Goal: Information Seeking & Learning: Learn about a topic

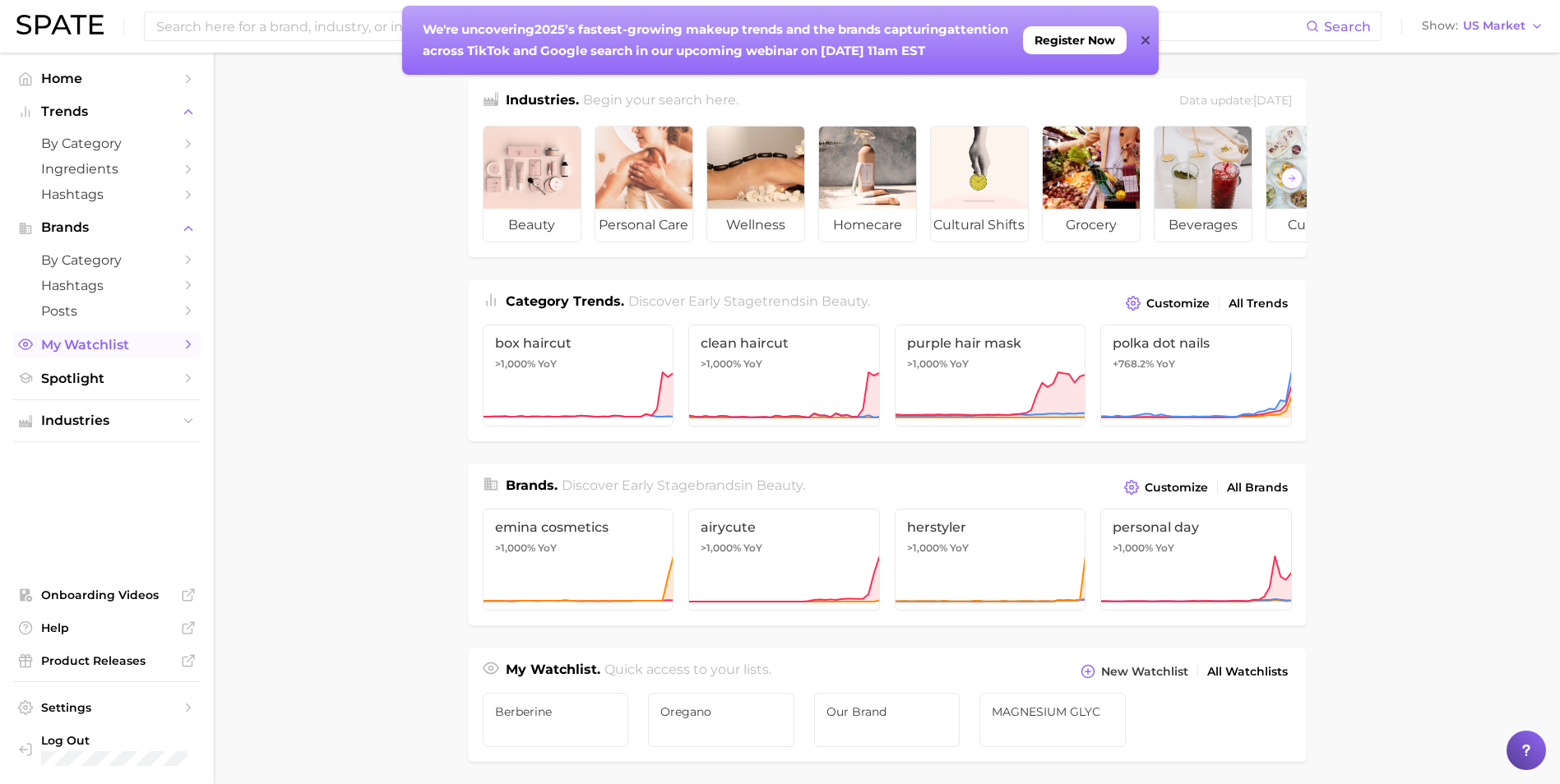
click at [118, 352] on span "My Watchlist" at bounding box center [107, 345] width 132 height 15
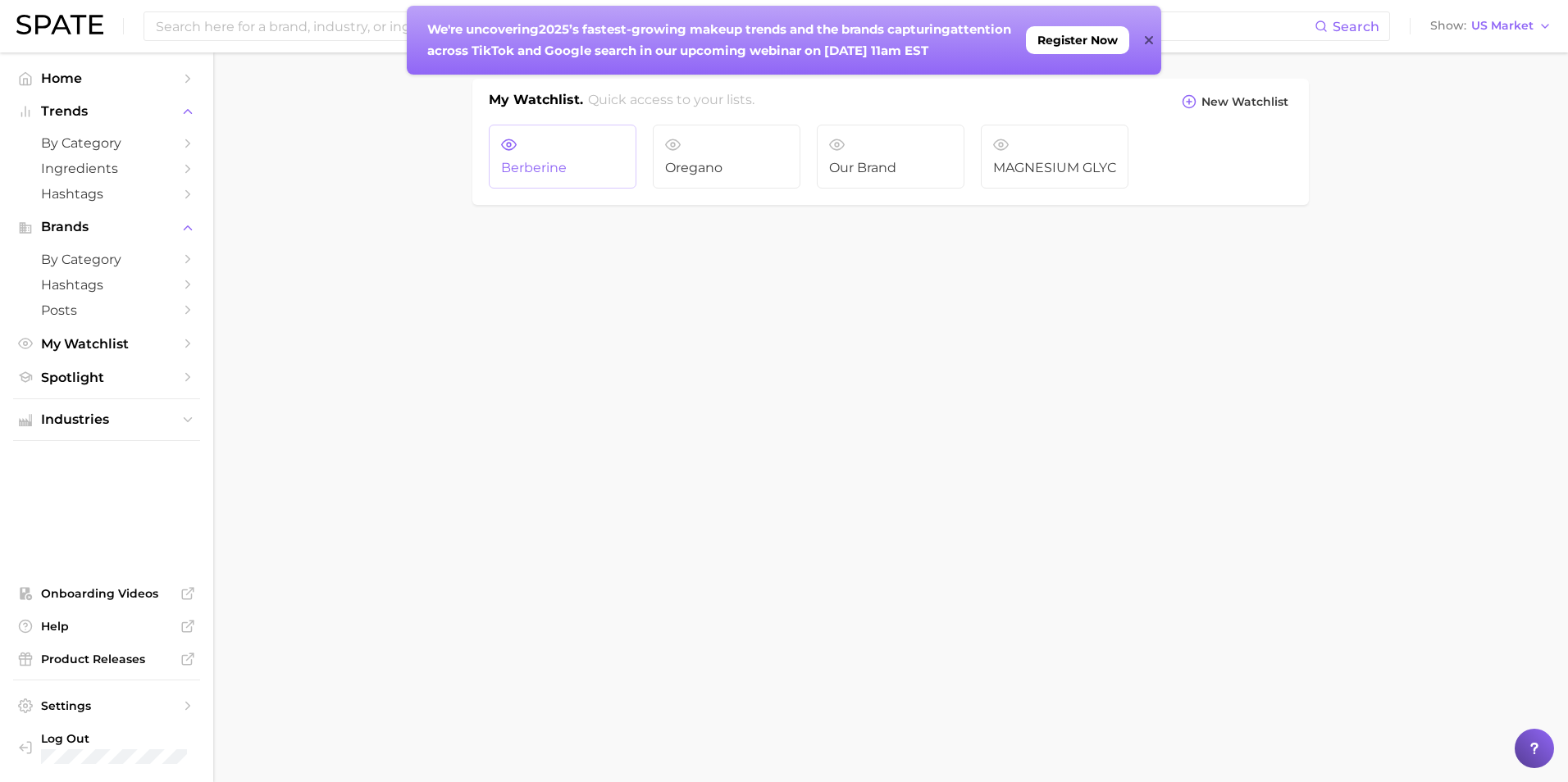
click at [576, 164] on span "Berberine" at bounding box center [562, 167] width 123 height 14
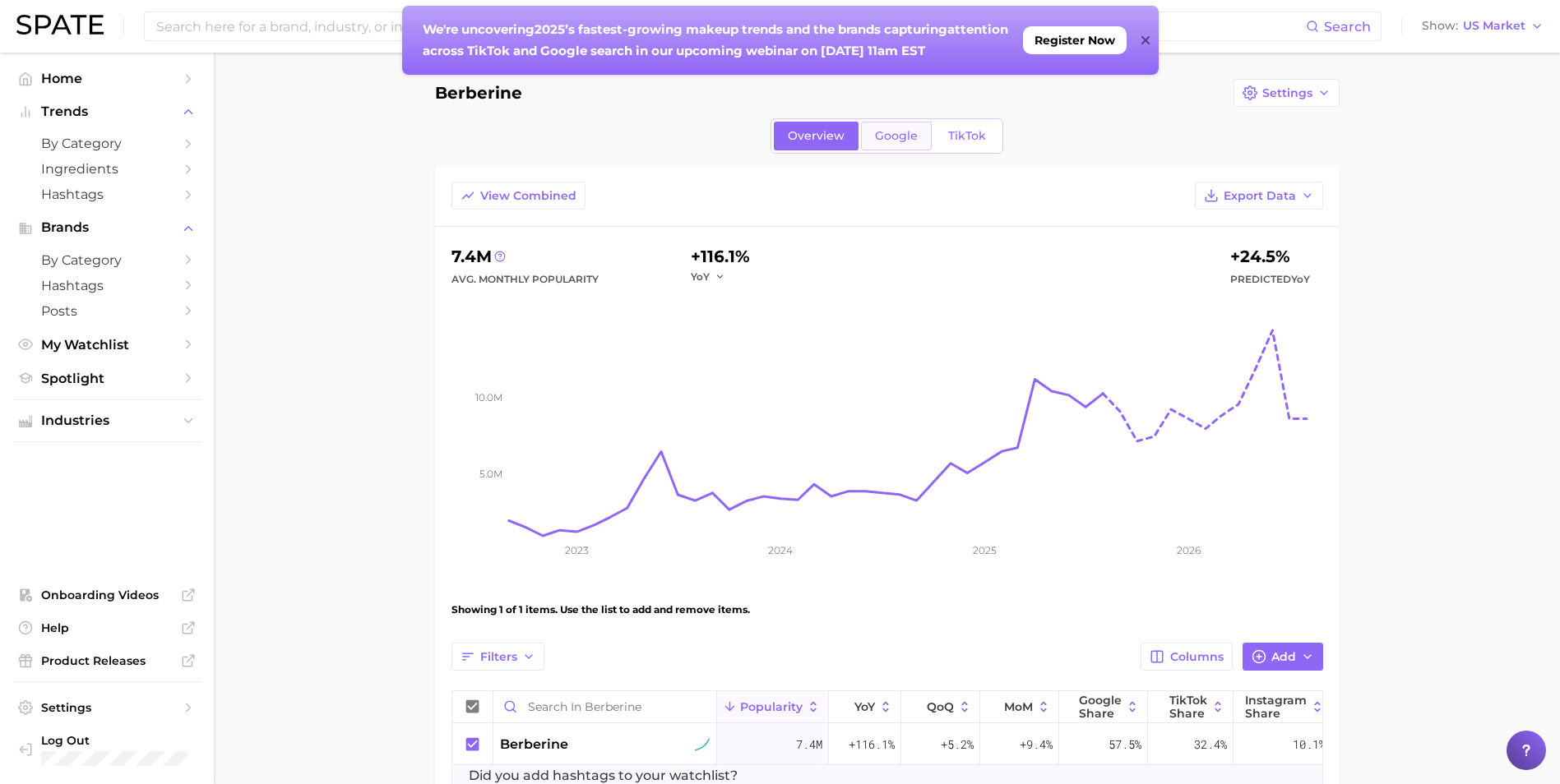
click at [909, 136] on span "Google" at bounding box center [896, 136] width 42 height 14
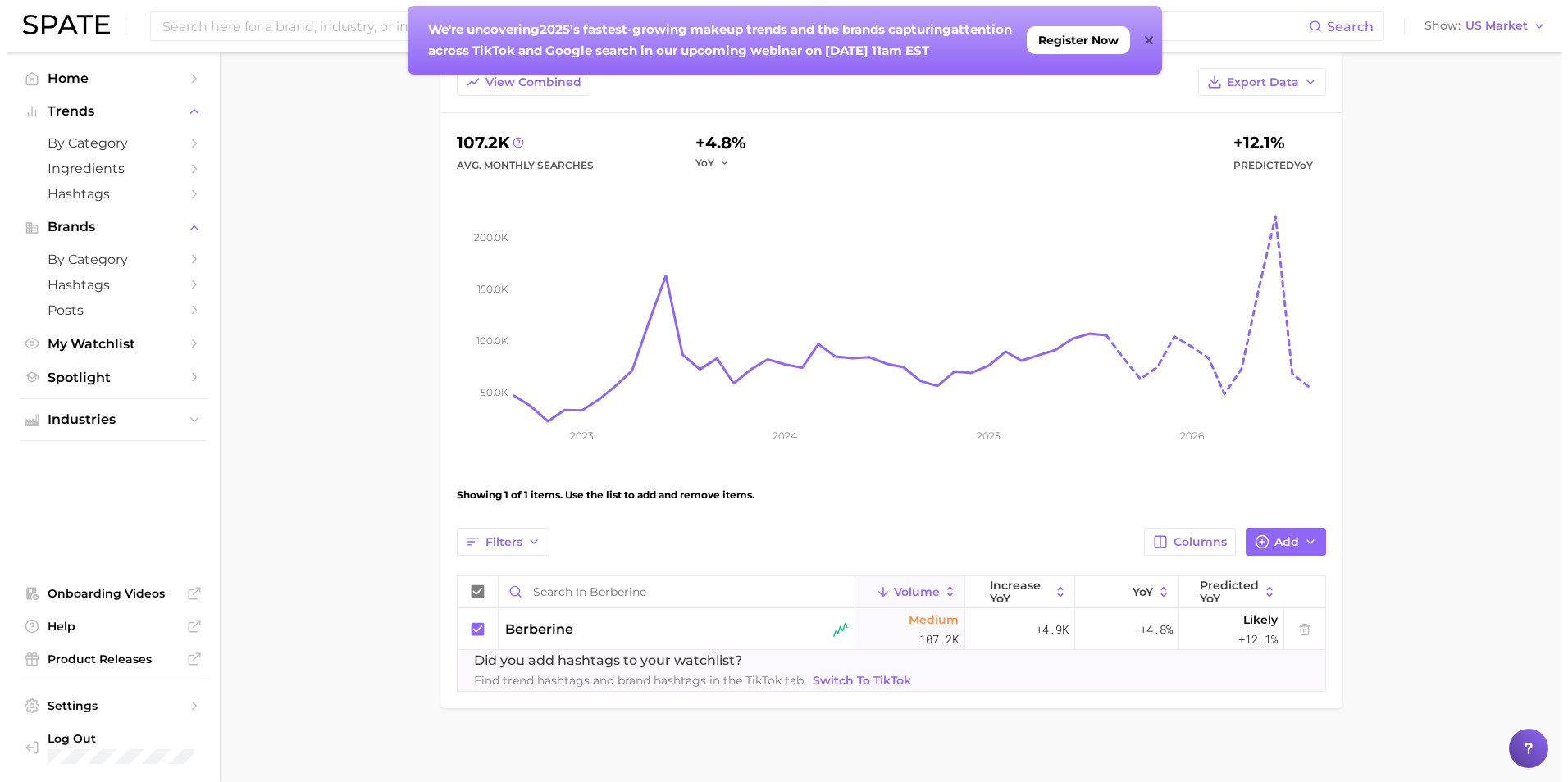
scroll to position [121, 0]
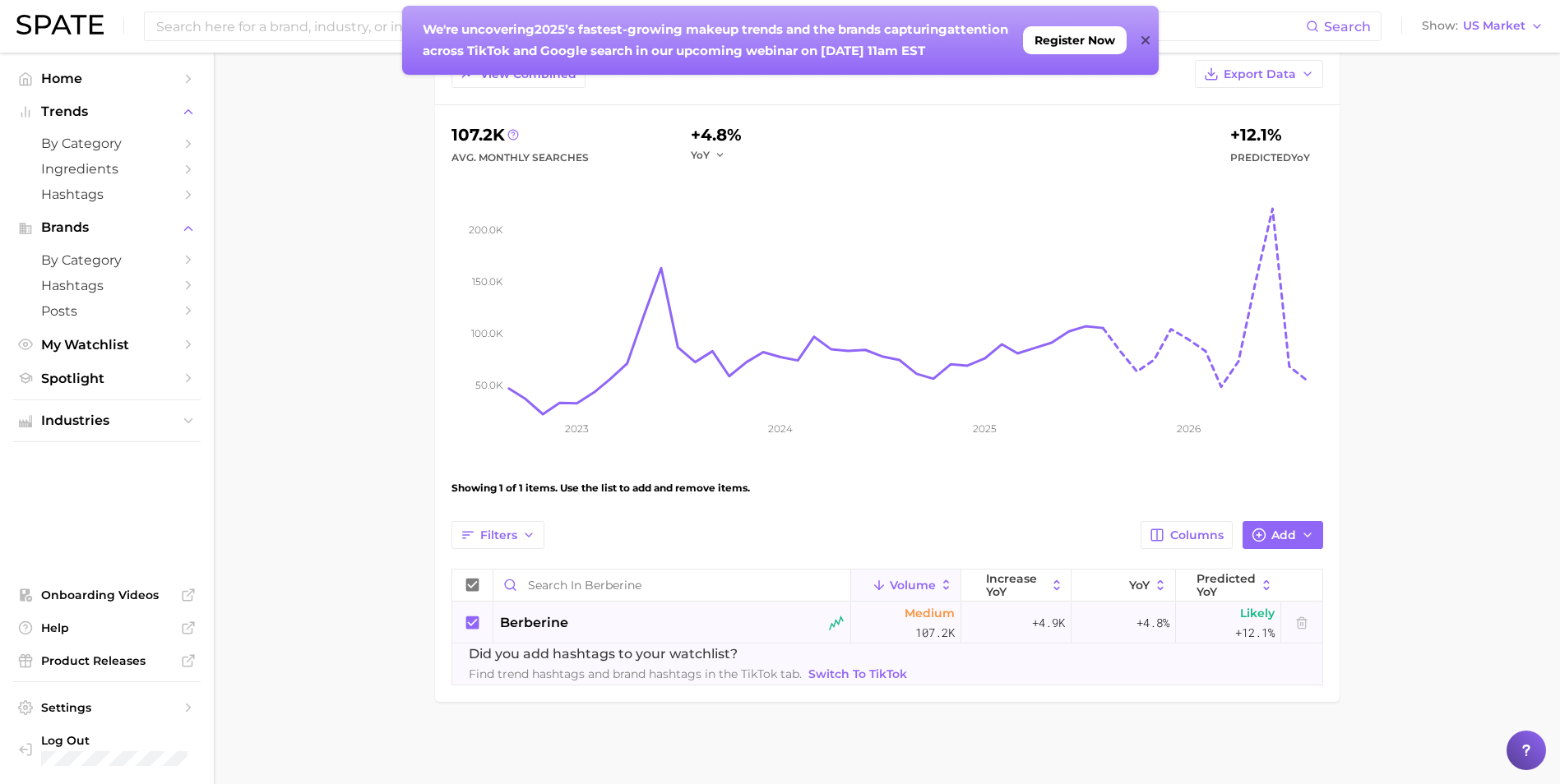
click at [611, 623] on div "berberine" at bounding box center [672, 623] width 344 height 19
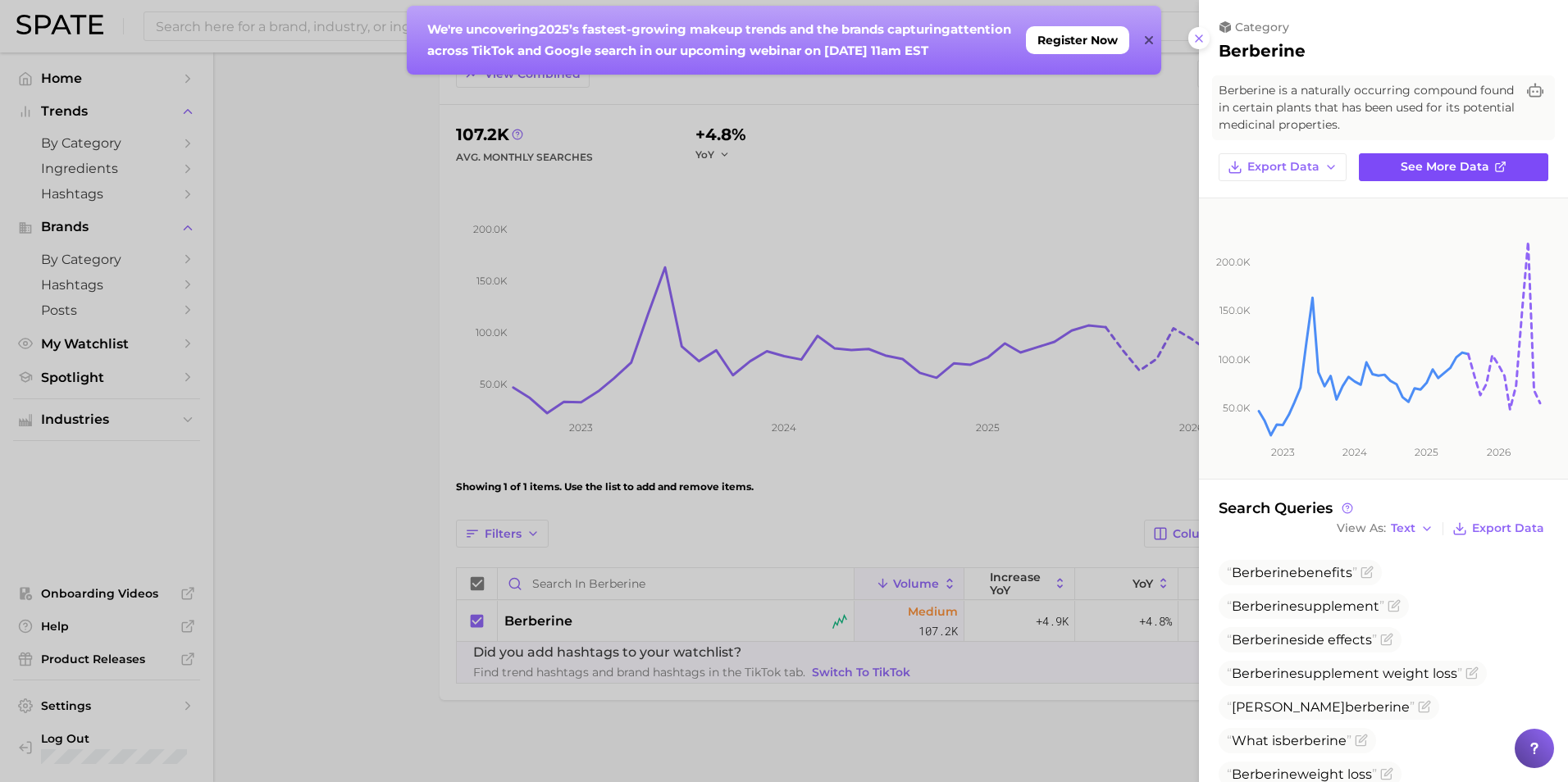
click at [1471, 169] on span "See more data" at bounding box center [1444, 166] width 88 height 14
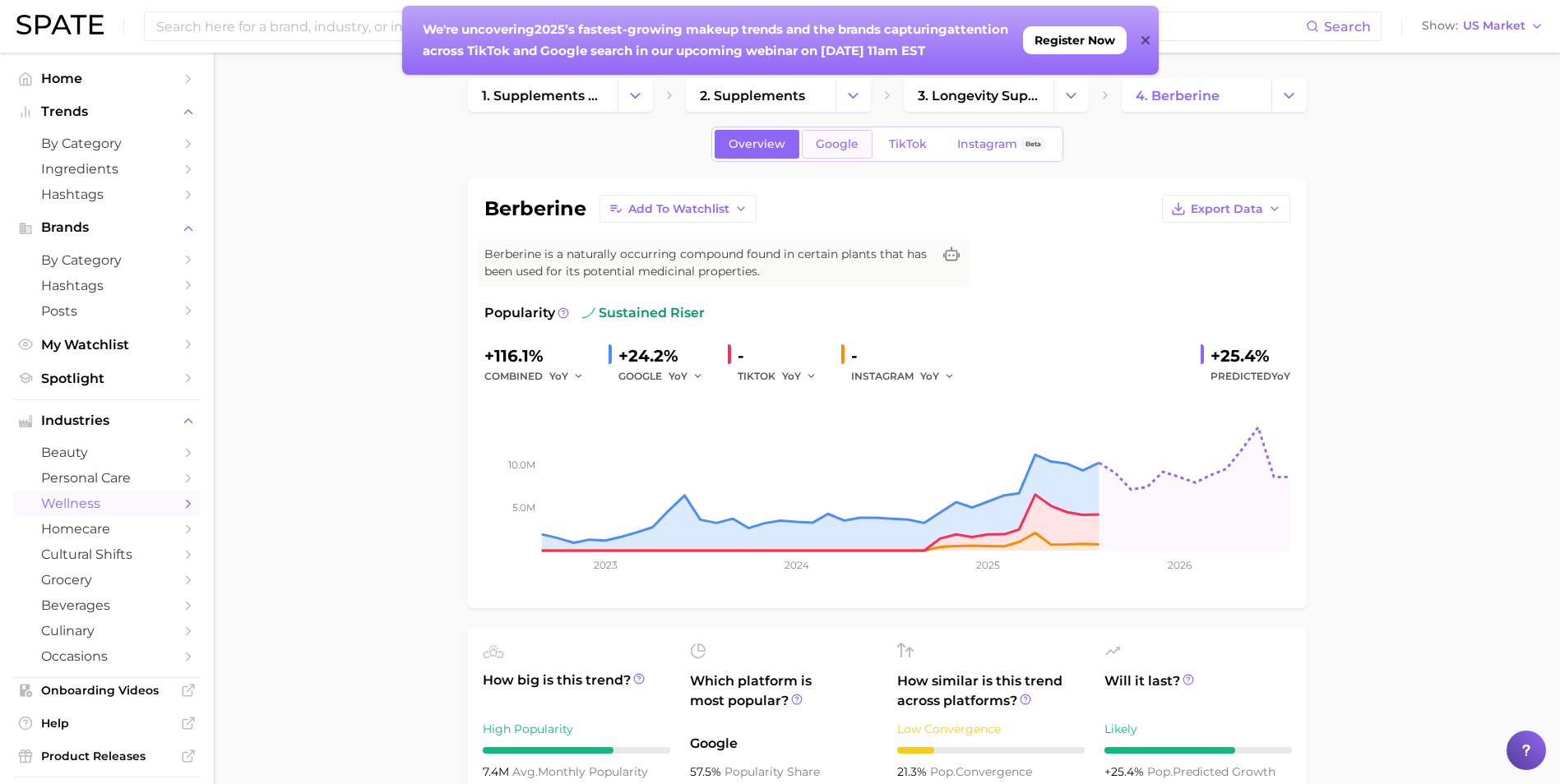
click at [834, 142] on span "Google" at bounding box center [836, 144] width 42 height 14
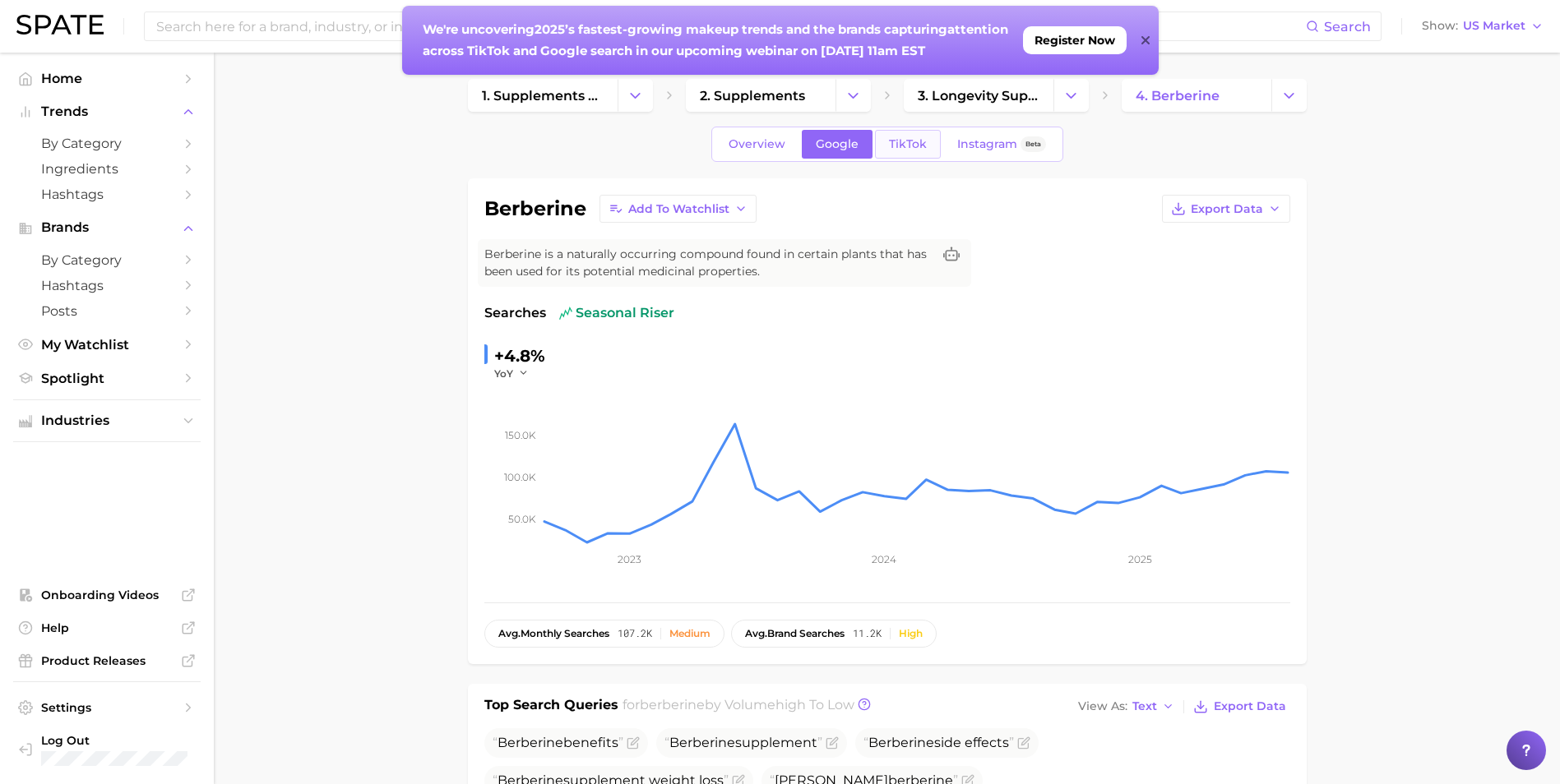
click at [910, 154] on link "TikTok" at bounding box center [908, 144] width 66 height 29
